Goal: Information Seeking & Learning: Learn about a topic

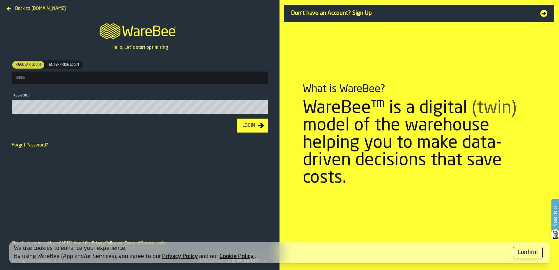
type input "**********"
click at [247, 125] on div "Login" at bounding box center [248, 125] width 17 height 7
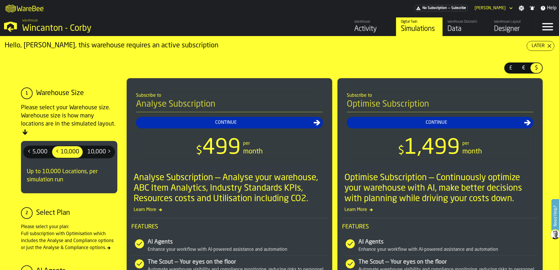
click at [547, 48] on icon "button-Later" at bounding box center [549, 46] width 5 height 5
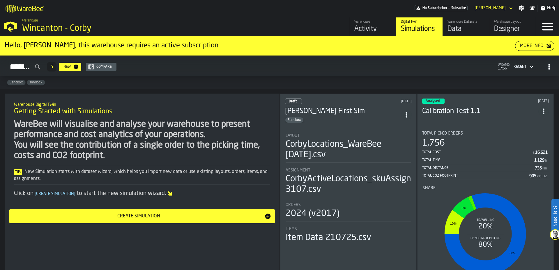
click at [501, 125] on div "Analysed [DATE] Calibration Test 1.1 Total Picked Orders 1,756 Total Cost £ 16,…" at bounding box center [485, 191] width 136 height 195
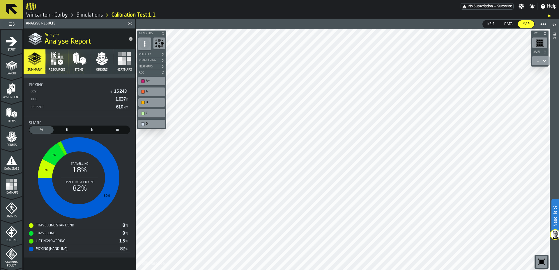
scroll to position [125, 0]
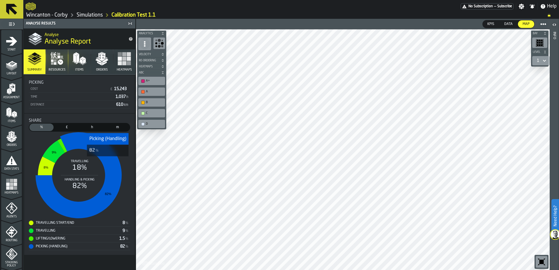
click at [108, 161] on icon "stat-Share" at bounding box center [78, 175] width 86 height 86
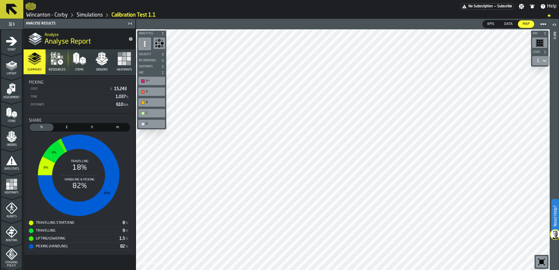
click at [2, 90] on div "Assignment" at bounding box center [11, 91] width 21 height 16
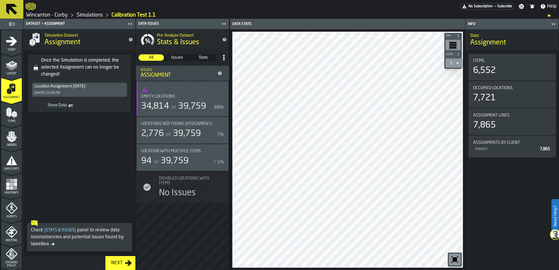
click at [212, 56] on span "Stats" at bounding box center [203, 58] width 25 height 6
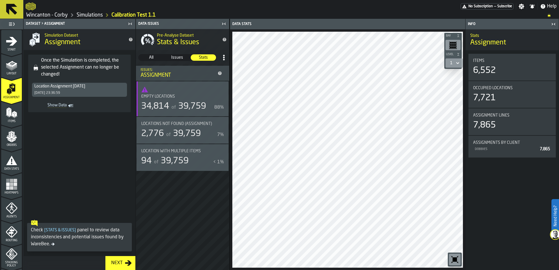
click at [179, 57] on span "Issues" at bounding box center [177, 58] width 25 height 6
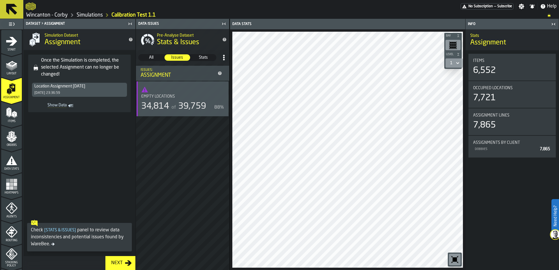
click at [153, 58] on span "All" at bounding box center [151, 58] width 25 height 6
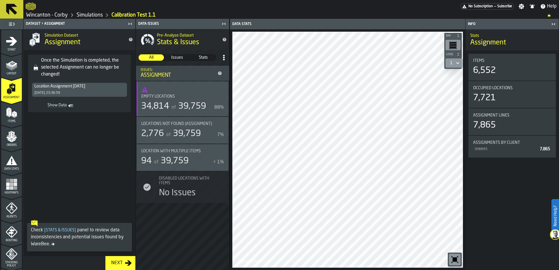
click at [8, 140] on polygon "menu Orders" at bounding box center [10, 140] width 4 height 3
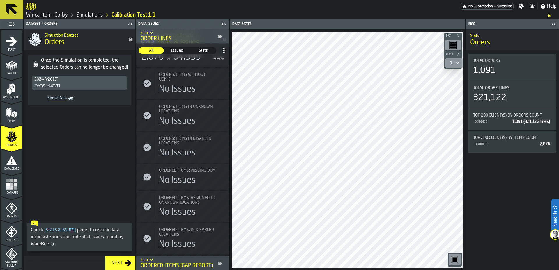
scroll to position [224, 0]
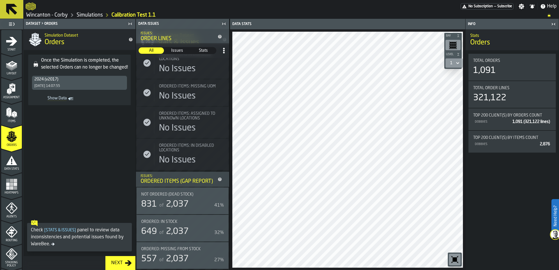
click at [196, 192] on div "Not Ordered (Dead Stock) 831 of 2,037 41%" at bounding box center [182, 201] width 92 height 27
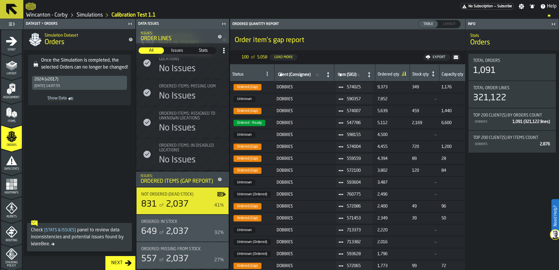
click at [447, 25] on span "Layout" at bounding box center [449, 24] width 17 height 5
click at [189, 222] on div "Ordered: In Stock" at bounding box center [179, 222] width 76 height 5
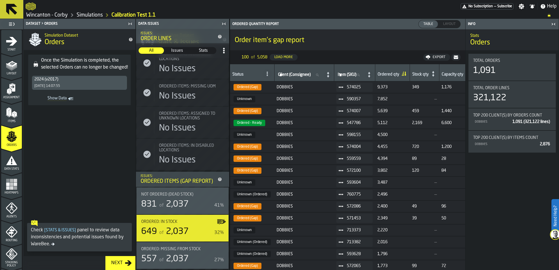
click at [196, 261] on div "557 of 2,037" at bounding box center [176, 259] width 71 height 10
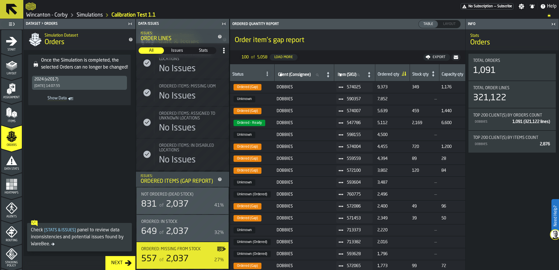
click at [11, 164] on icon "menu Data Stats" at bounding box center [11, 160] width 11 height 9
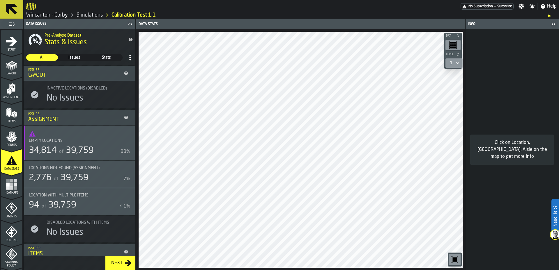
click at [80, 180] on span "39,759" at bounding box center [75, 178] width 28 height 9
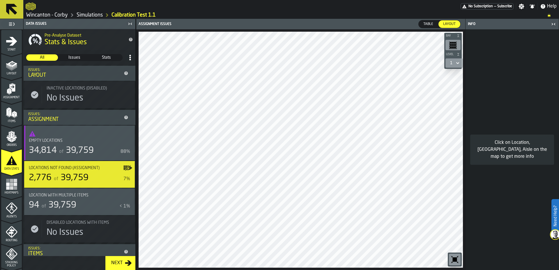
click at [10, 241] on span "Routing" at bounding box center [11, 240] width 21 height 3
